Goal: Find specific fact: Find specific fact

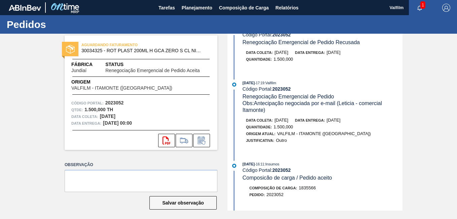
scroll to position [236, 0]
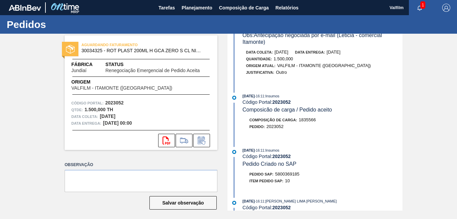
click at [281, 175] on span "5800369185" at bounding box center [287, 173] width 24 height 5
click at [282, 175] on span "5800369185" at bounding box center [287, 173] width 24 height 5
copy span "5800369185"
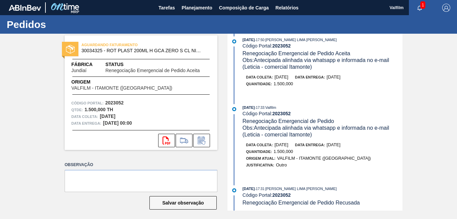
scroll to position [0, 0]
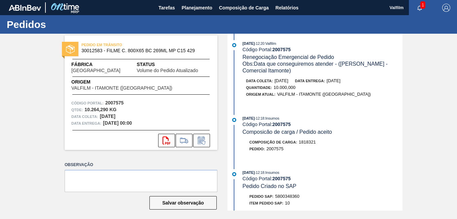
scroll to position [337, 0]
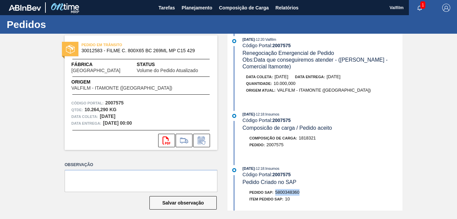
drag, startPoint x: 301, startPoint y: 194, endPoint x: 276, endPoint y: 191, distance: 25.0
click at [276, 191] on div "Pedido SAP: 5800348360" at bounding box center [323, 192] width 160 height 7
copy span "5800348360"
